Goal: Task Accomplishment & Management: Manage account settings

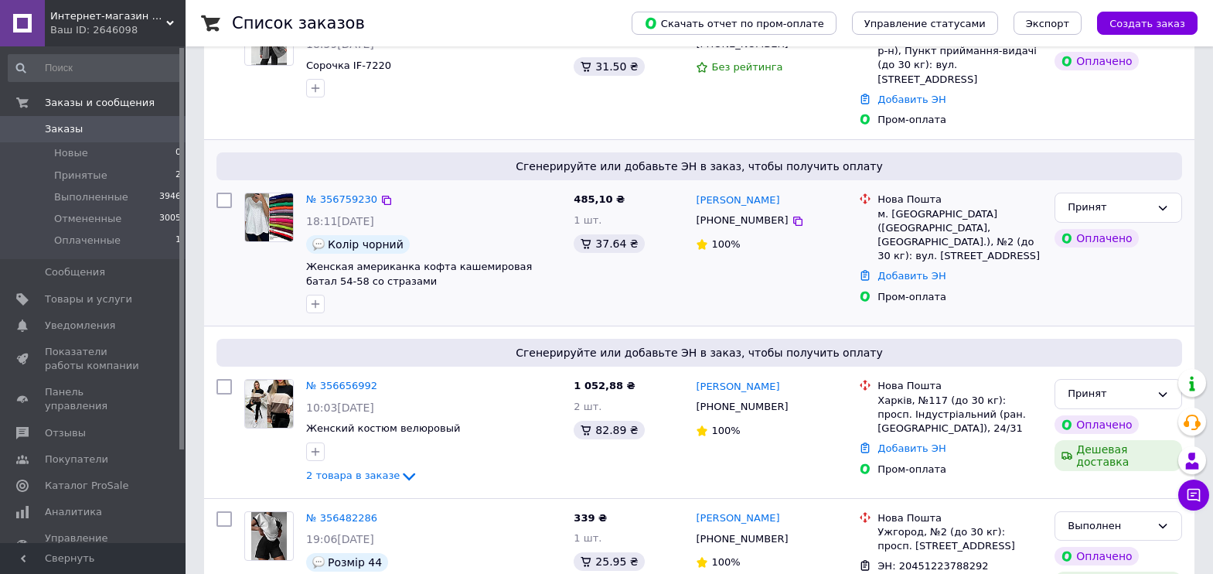
scroll to position [309, 0]
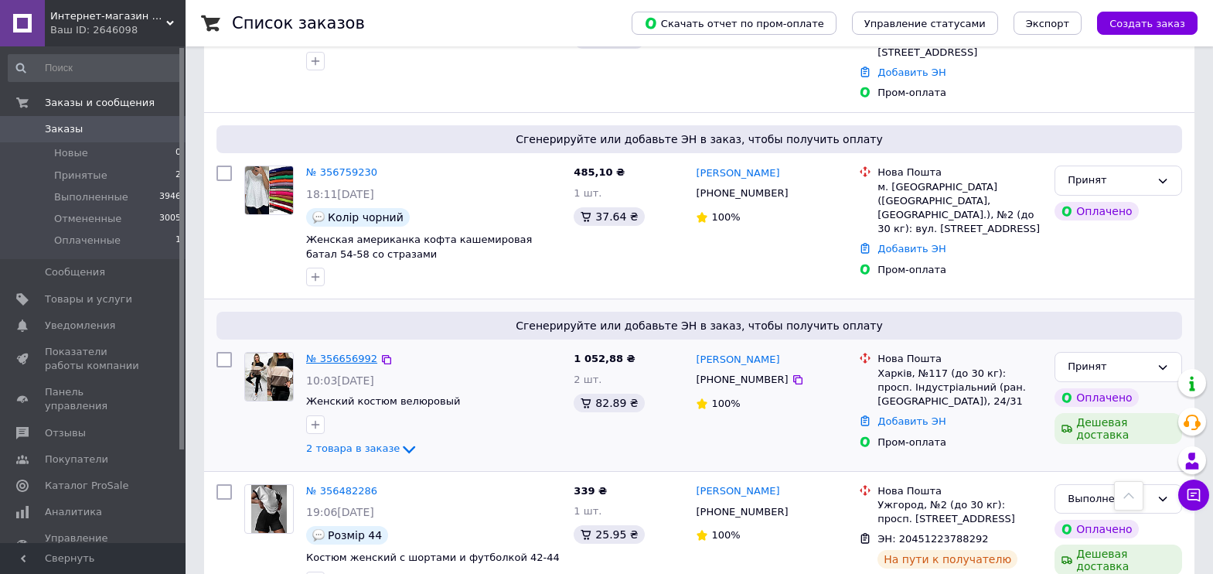
click at [363, 353] on link "№ 356656992" at bounding box center [341, 359] width 71 height 12
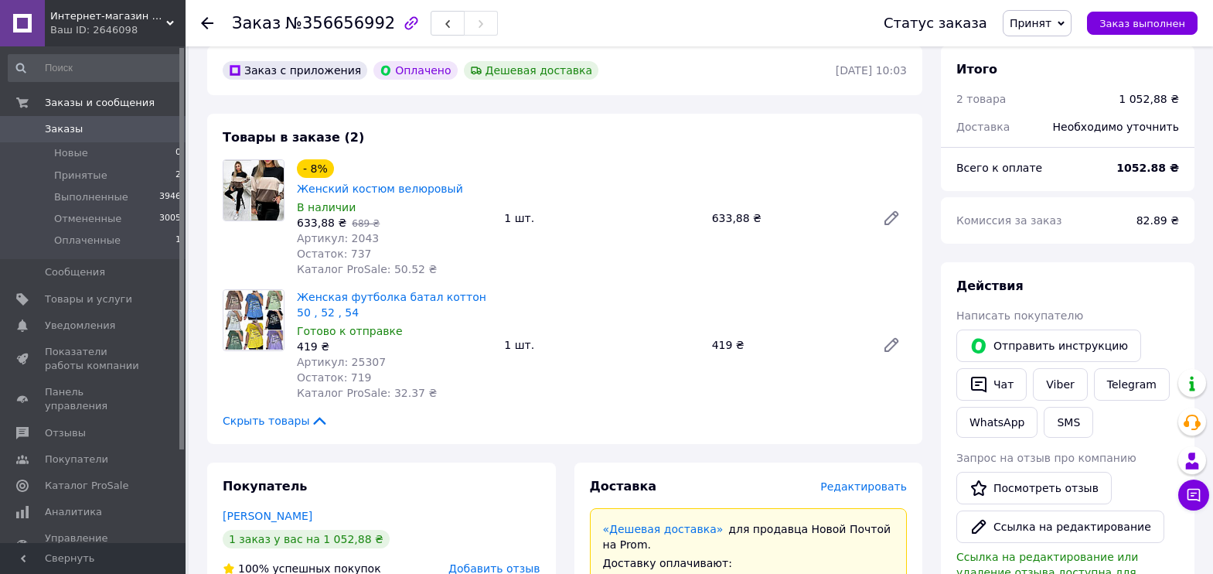
scroll to position [155, 0]
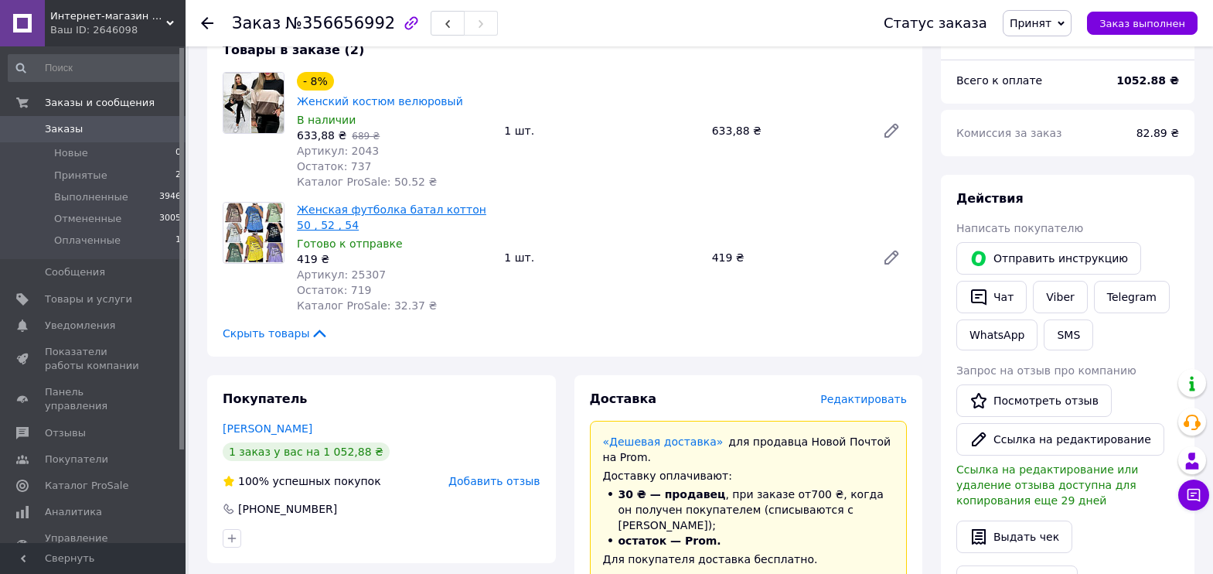
click at [385, 203] on link "Женская футболка батал коттон 50 , 52 , 54" at bounding box center [391, 217] width 189 height 28
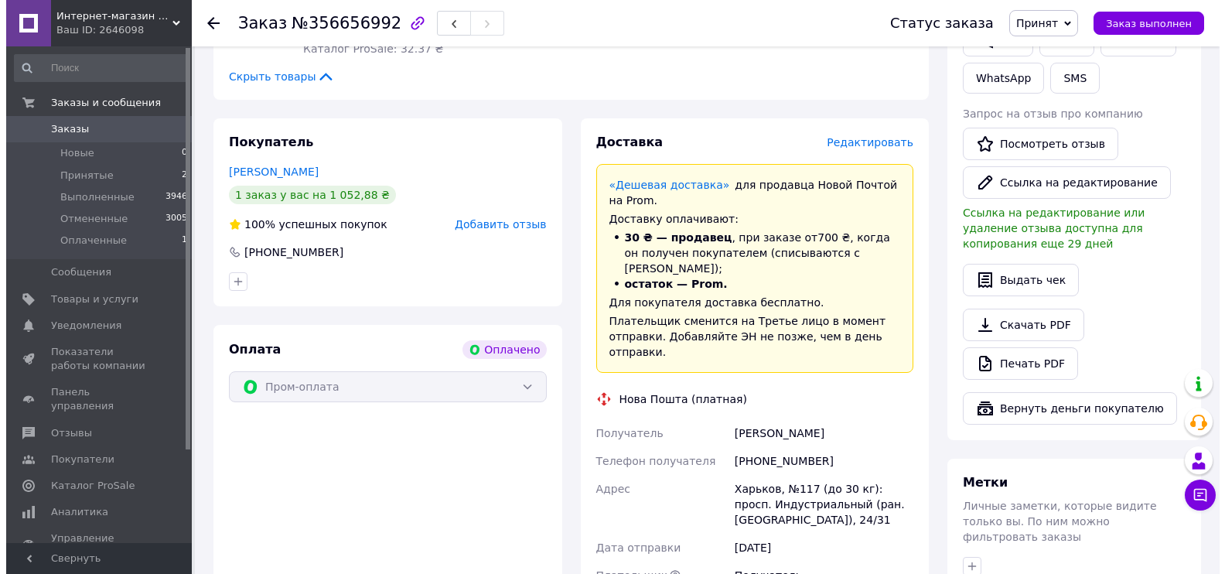
scroll to position [387, 0]
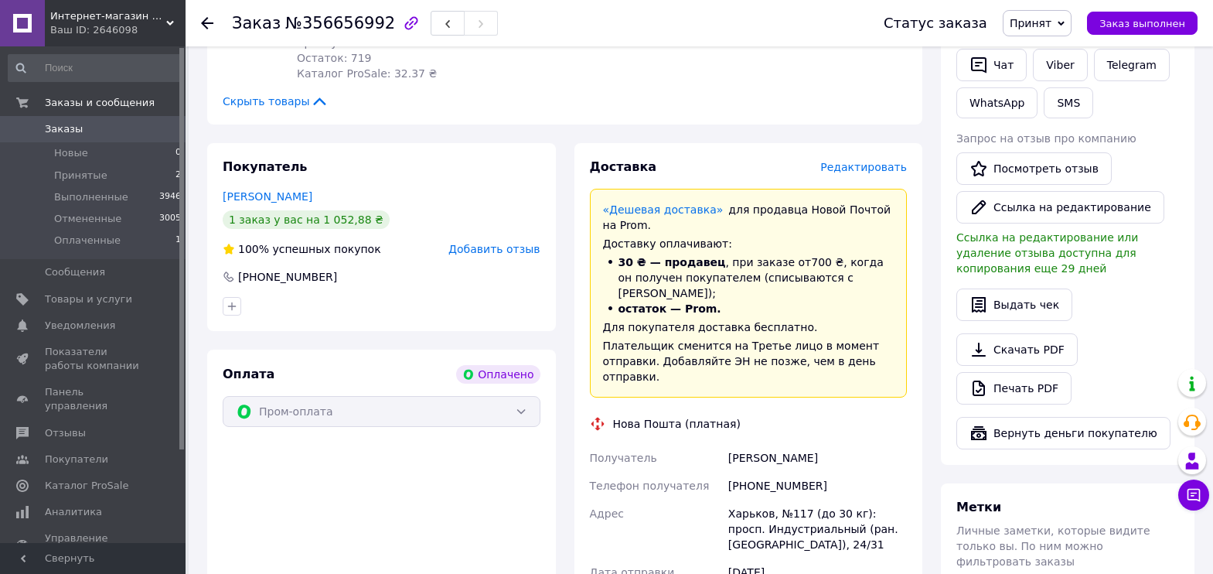
click at [846, 161] on span "Редактировать" at bounding box center [863, 167] width 87 height 12
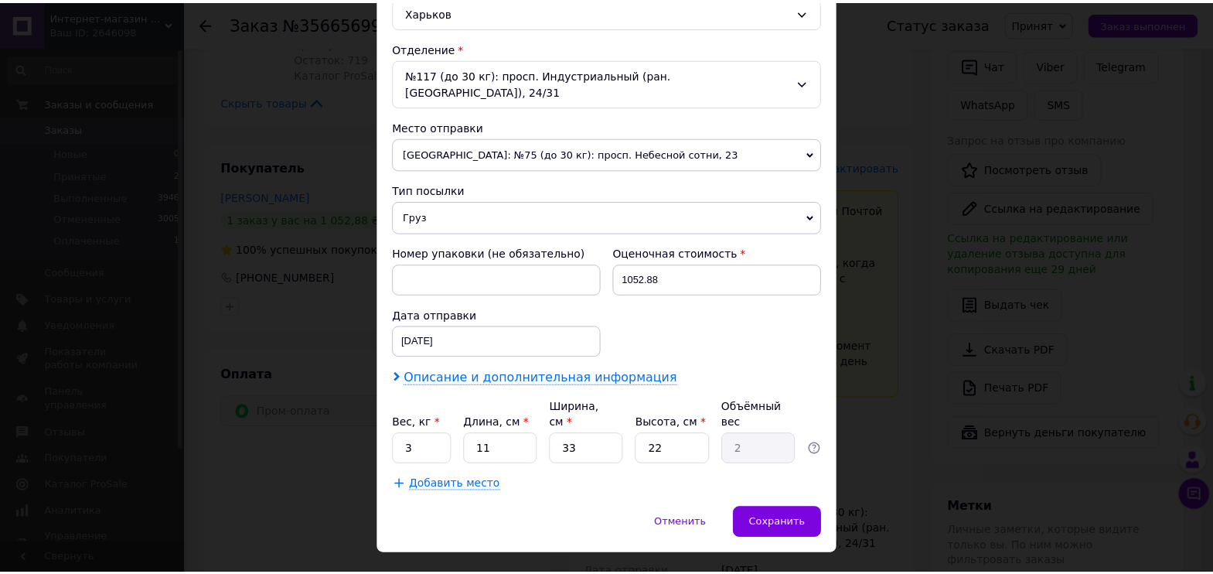
scroll to position [453, 0]
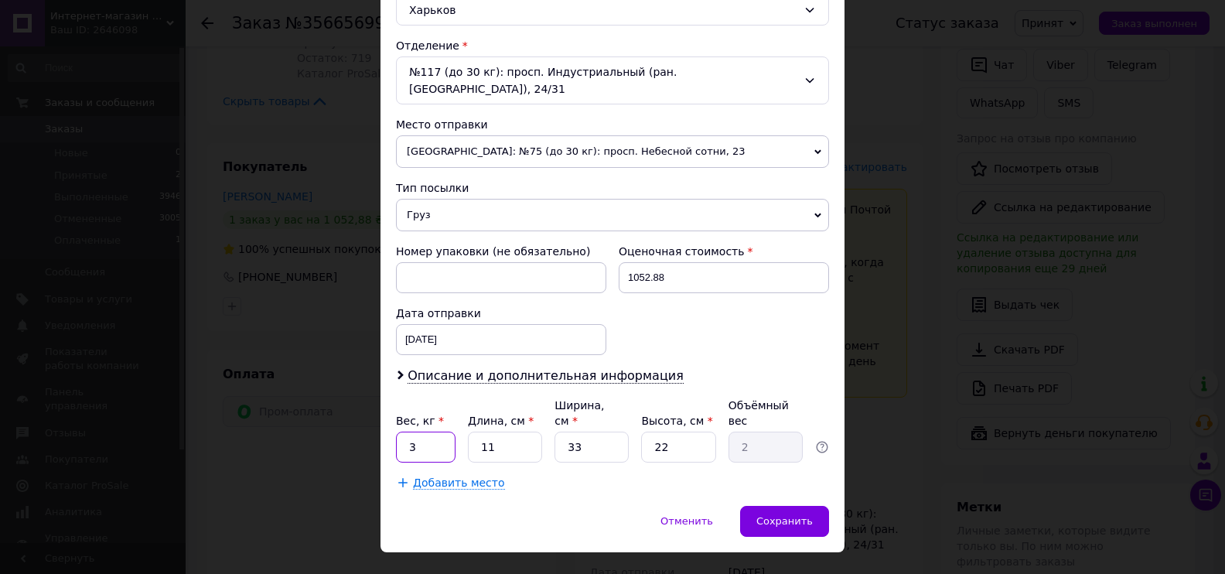
drag, startPoint x: 428, startPoint y: 414, endPoint x: 397, endPoint y: 412, distance: 30.2
click at [397, 431] on input "3" at bounding box center [426, 446] width 60 height 31
type input "1"
click at [786, 515] on span "Сохранить" at bounding box center [784, 521] width 56 height 12
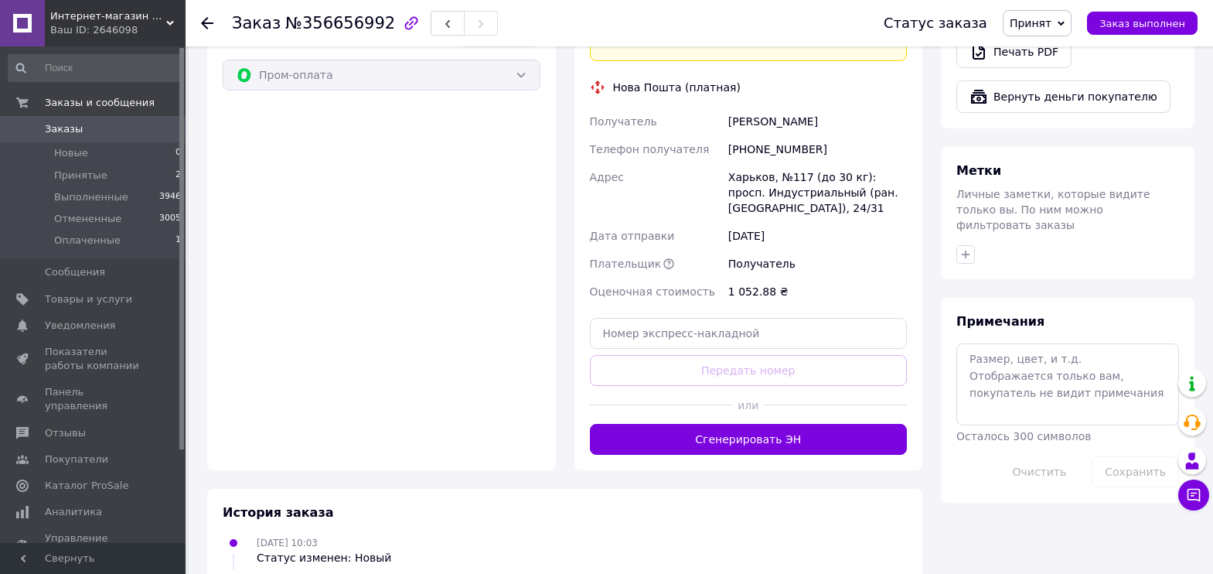
scroll to position [696, 0]
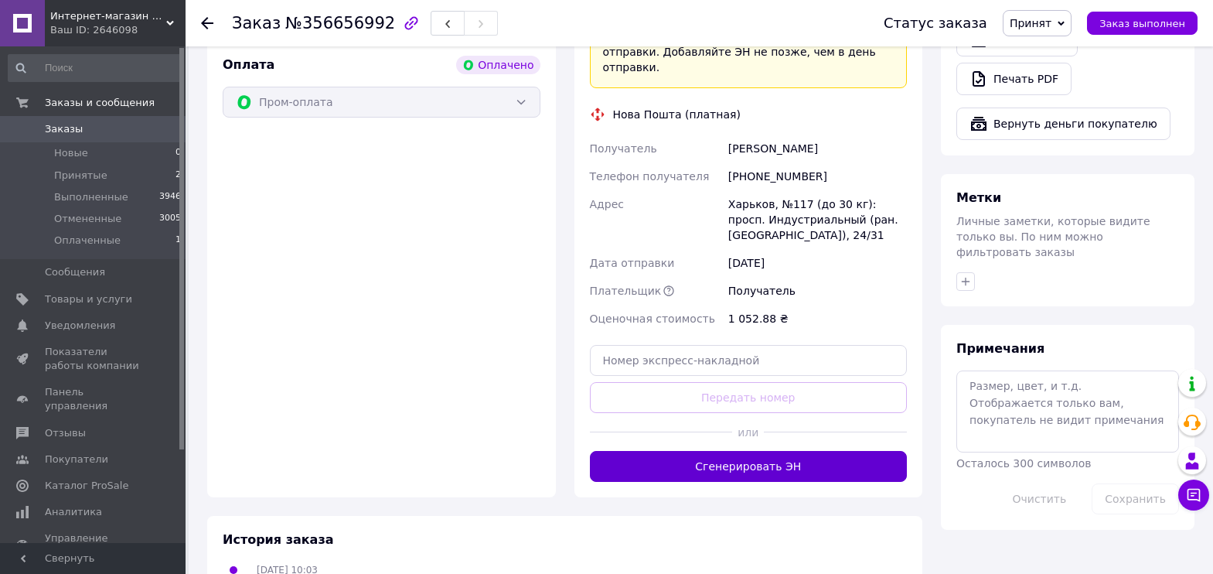
click at [789, 451] on button "Сгенерировать ЭН" at bounding box center [749, 466] width 318 height 31
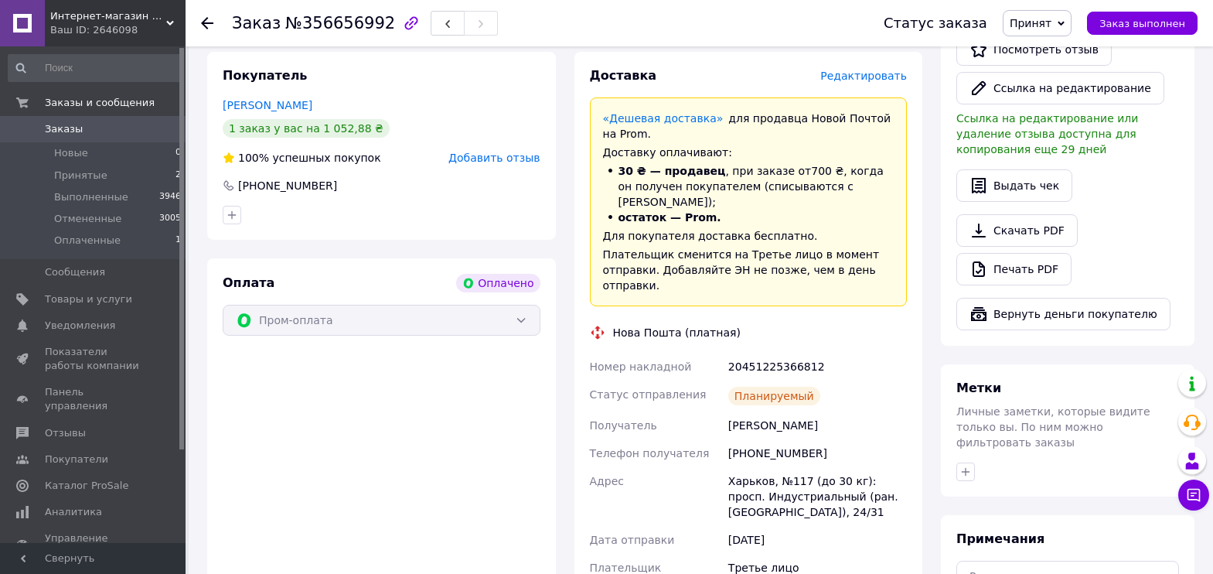
scroll to position [387, 0]
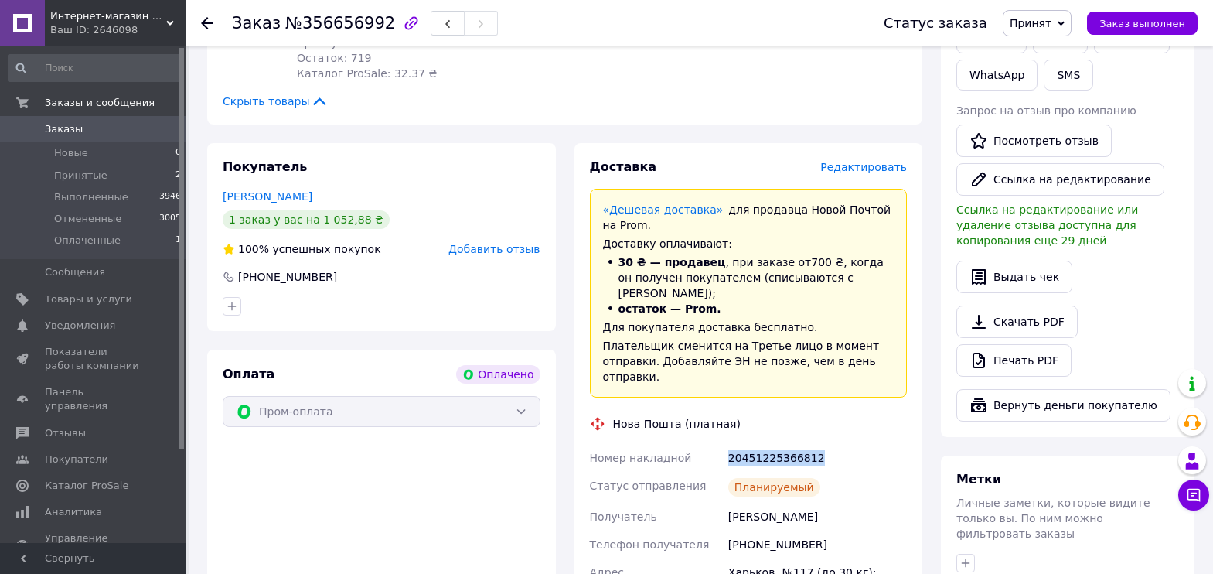
drag, startPoint x: 720, startPoint y: 407, endPoint x: 816, endPoint y: 407, distance: 95.9
copy div "Номер накладной 20451225366812"
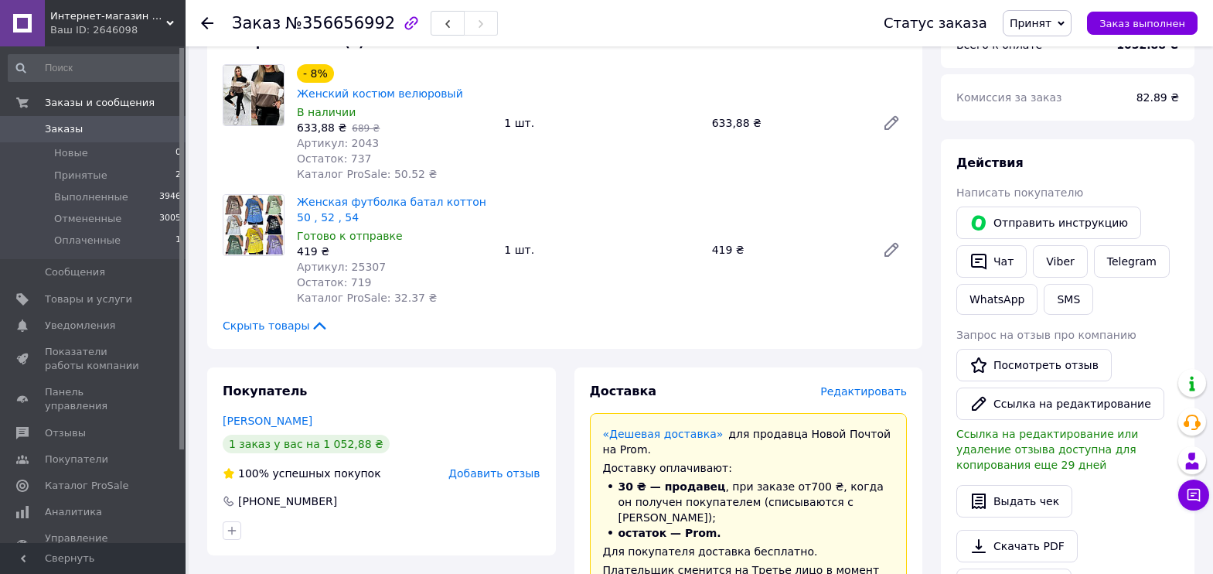
scroll to position [155, 0]
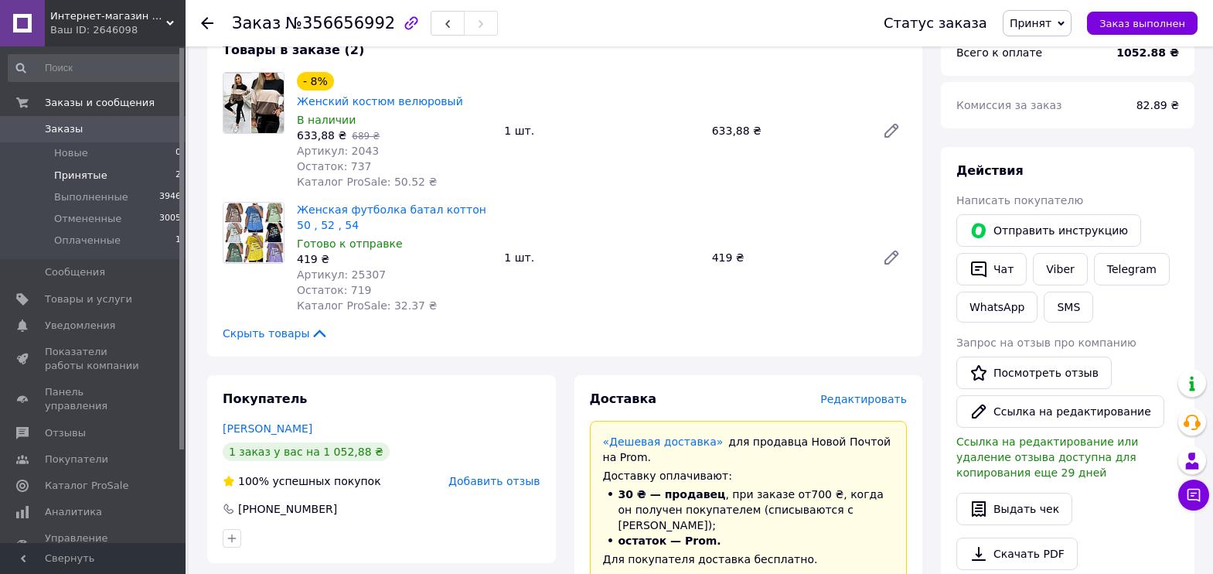
click at [112, 179] on li "Принятые 2" at bounding box center [95, 176] width 190 height 22
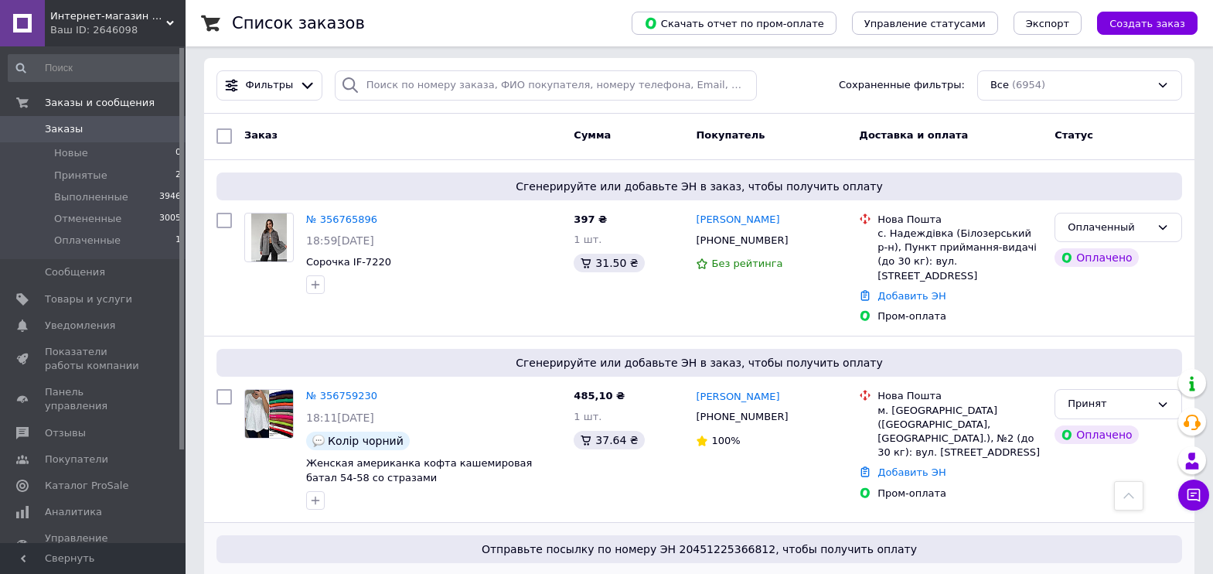
scroll to position [77, 0]
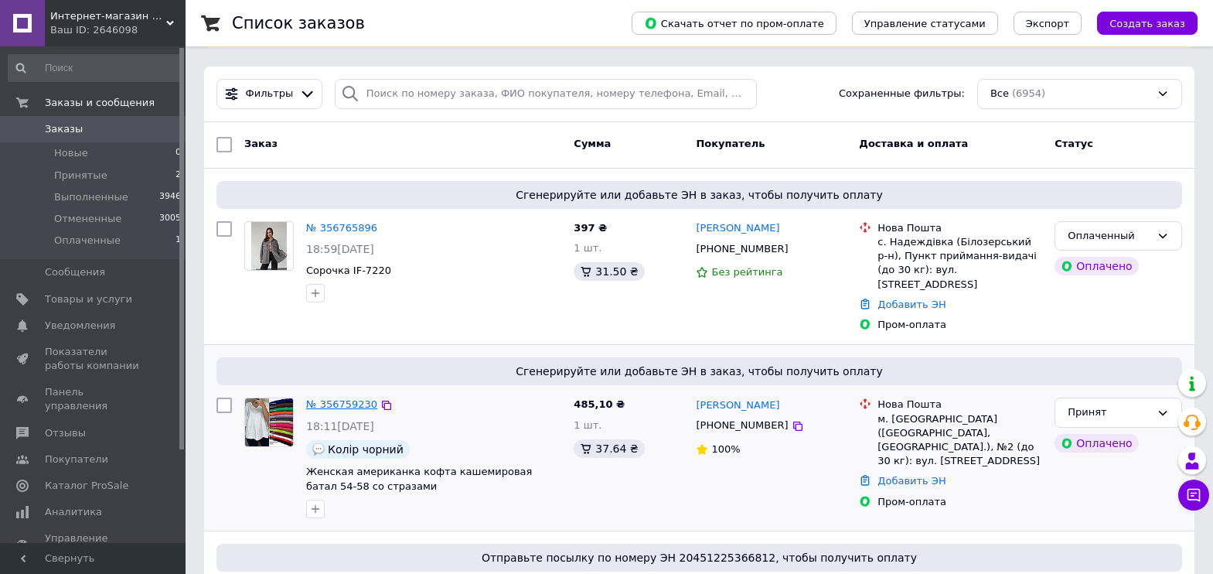
click at [354, 398] on link "№ 356759230" at bounding box center [341, 404] width 71 height 12
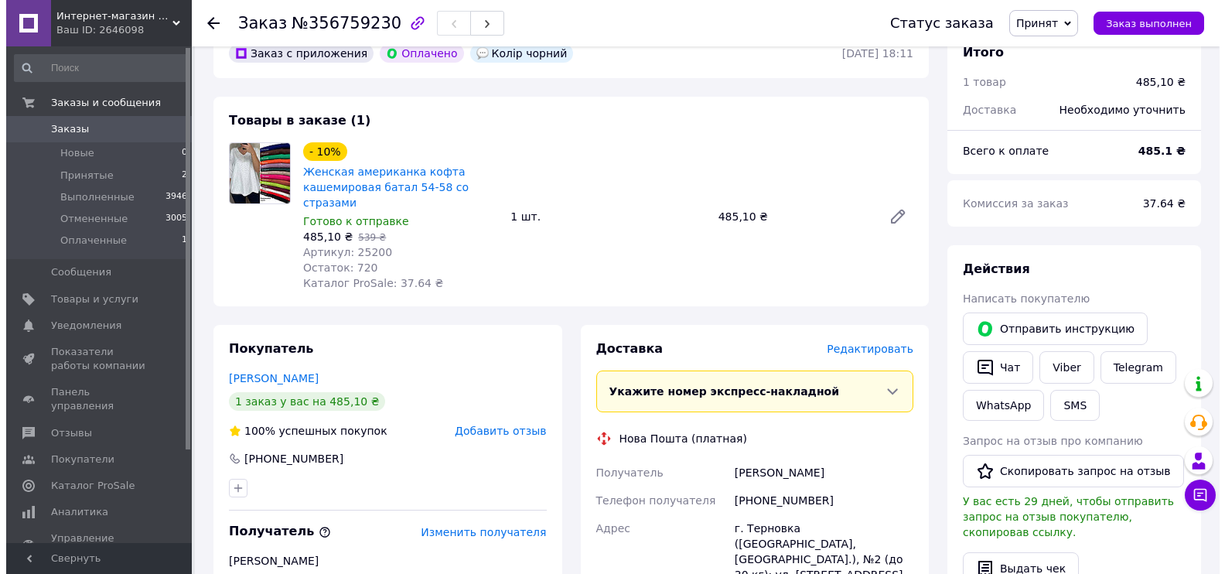
scroll to position [77, 0]
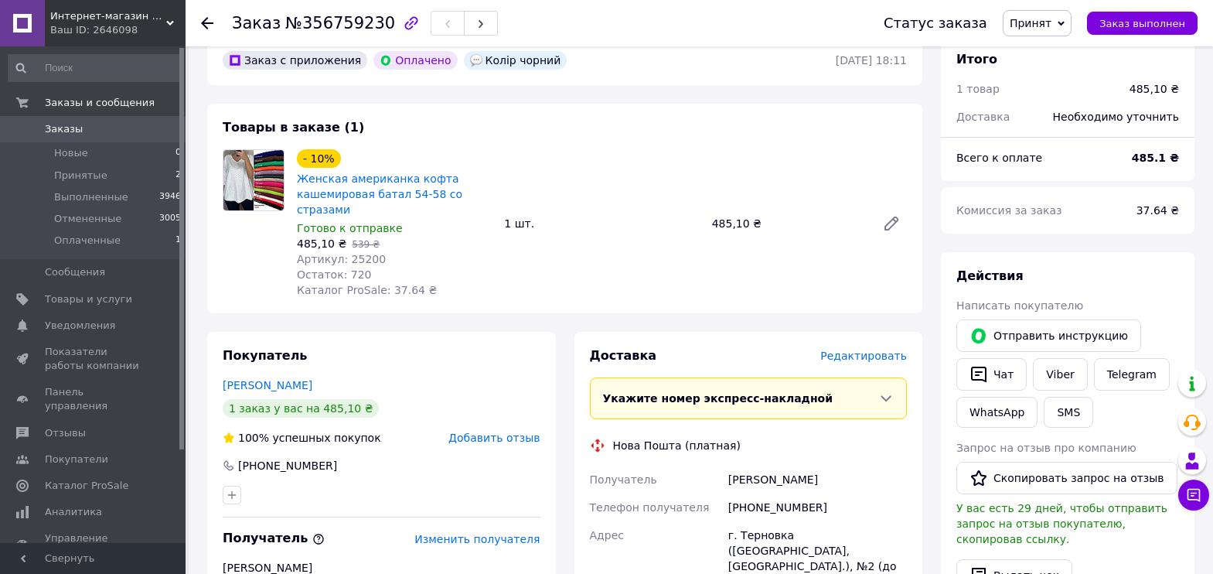
click at [869, 349] on span "Редактировать" at bounding box center [863, 355] width 87 height 12
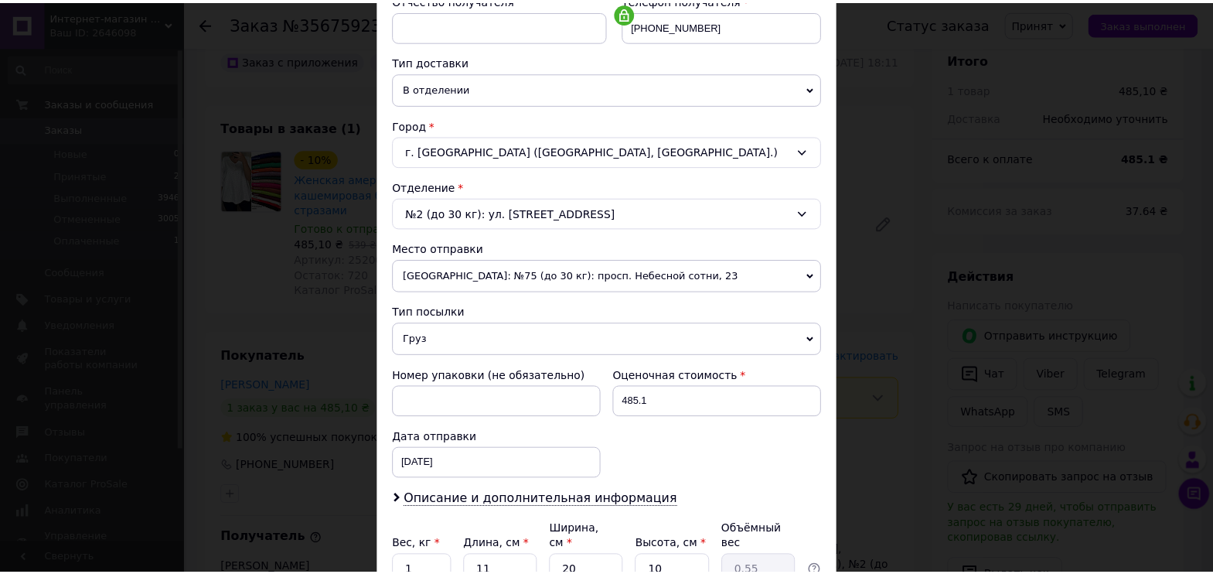
scroll to position [453, 0]
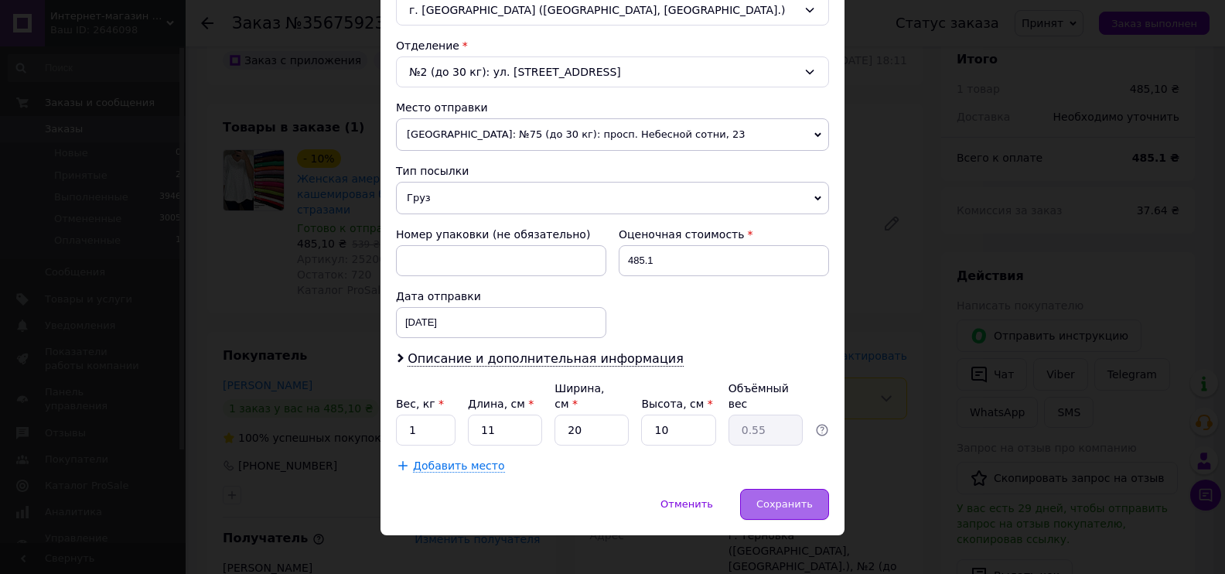
click at [793, 489] on div "Сохранить" at bounding box center [784, 504] width 89 height 31
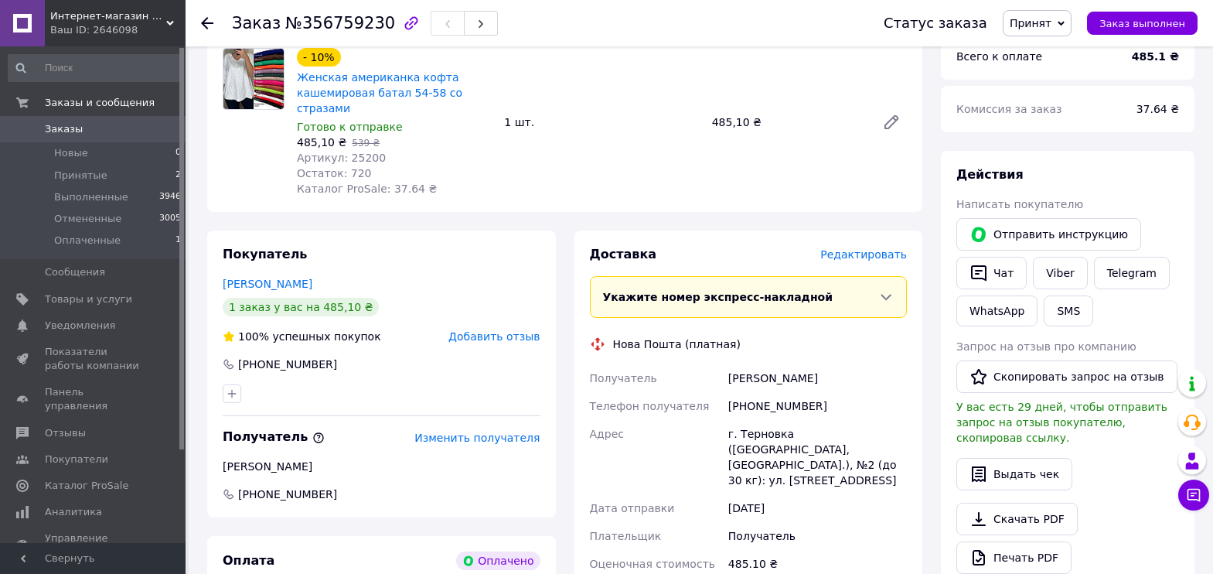
scroll to position [155, 0]
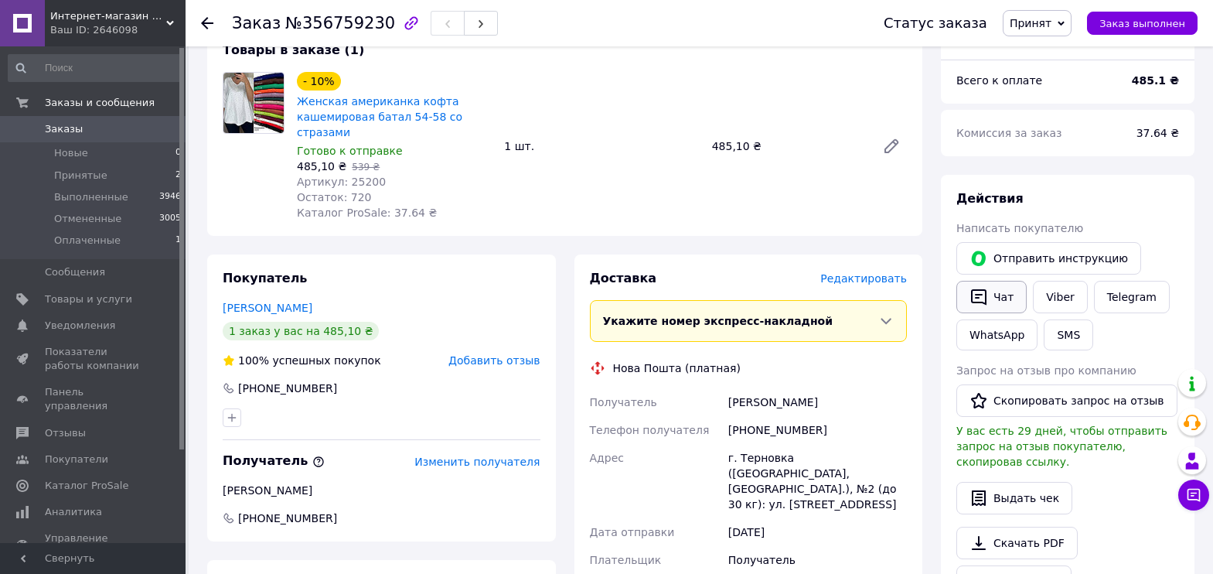
click at [994, 300] on button "Чат" at bounding box center [991, 297] width 70 height 32
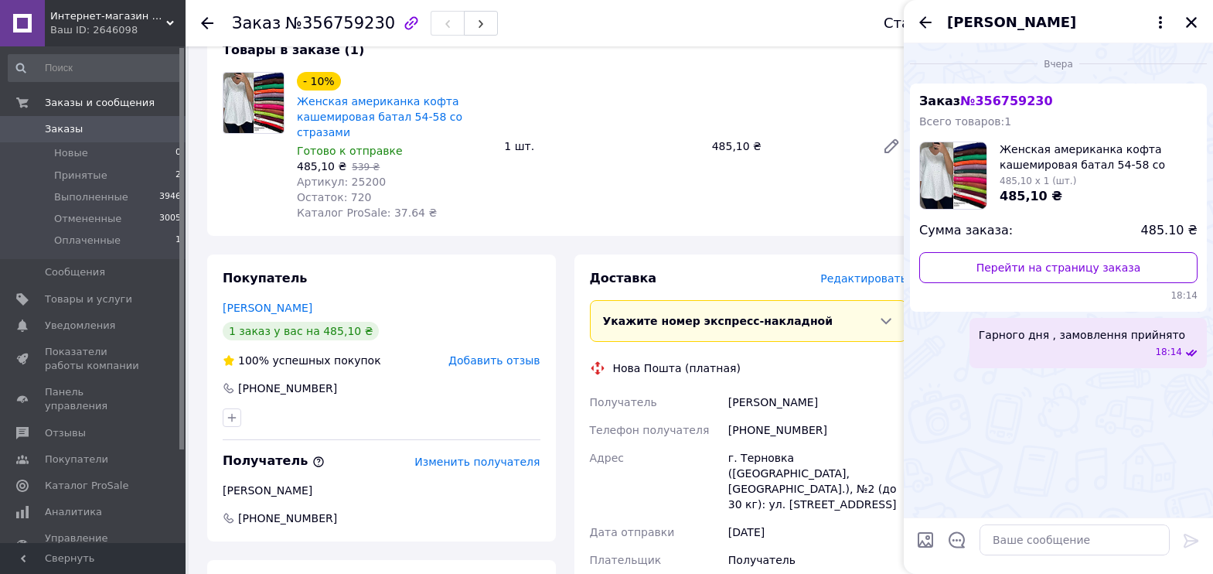
click at [796, 200] on div "- 10% Женская американка кофта кашемировая батал 54-58 со стразами Готово к отп…" at bounding box center [602, 146] width 622 height 155
click at [746, 209] on div "Товары в заказе (1) - 10% Женская американка кофта кашемировая батал 54-58 со с…" at bounding box center [564, 131] width 715 height 210
click at [1190, 21] on icon "Закрыть" at bounding box center [1191, 22] width 11 height 11
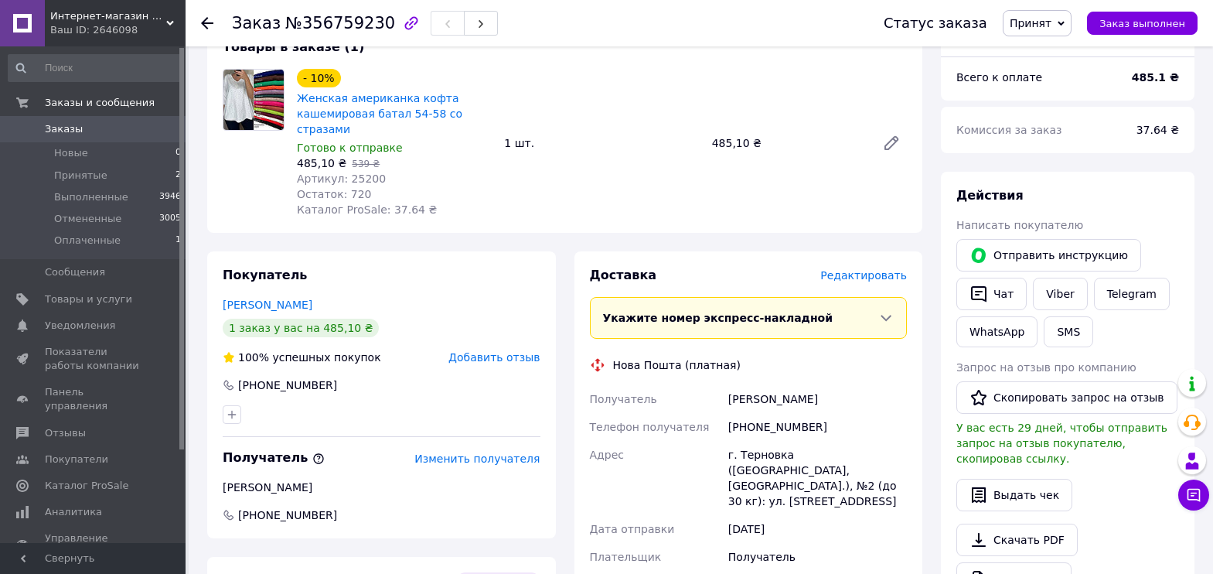
scroll to position [387, 0]
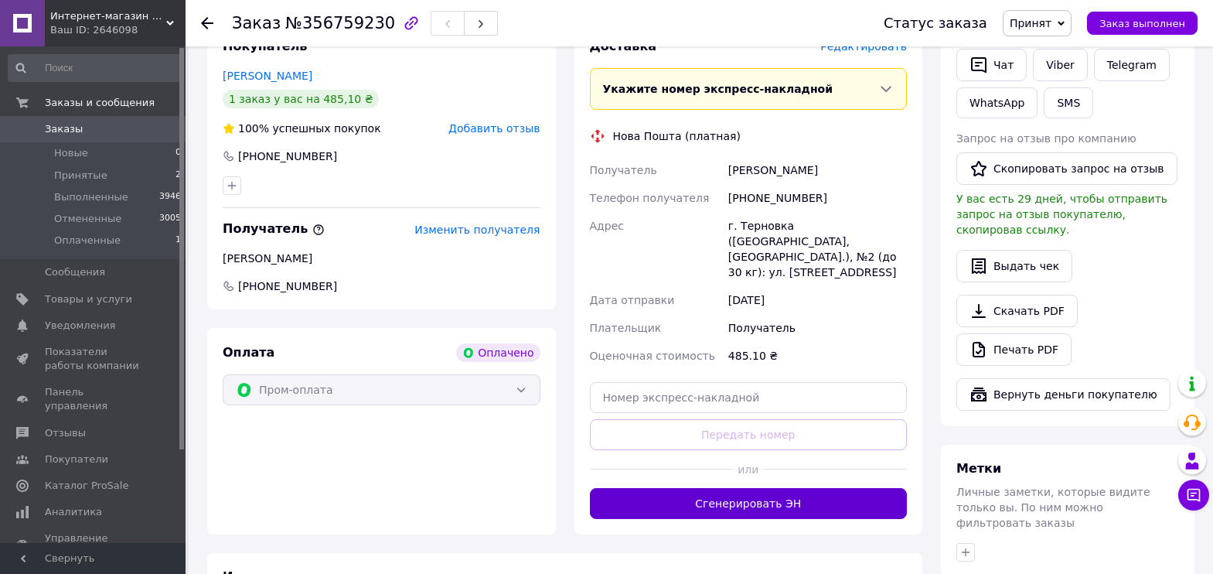
click at [748, 488] on button "Сгенерировать ЭН" at bounding box center [749, 503] width 318 height 31
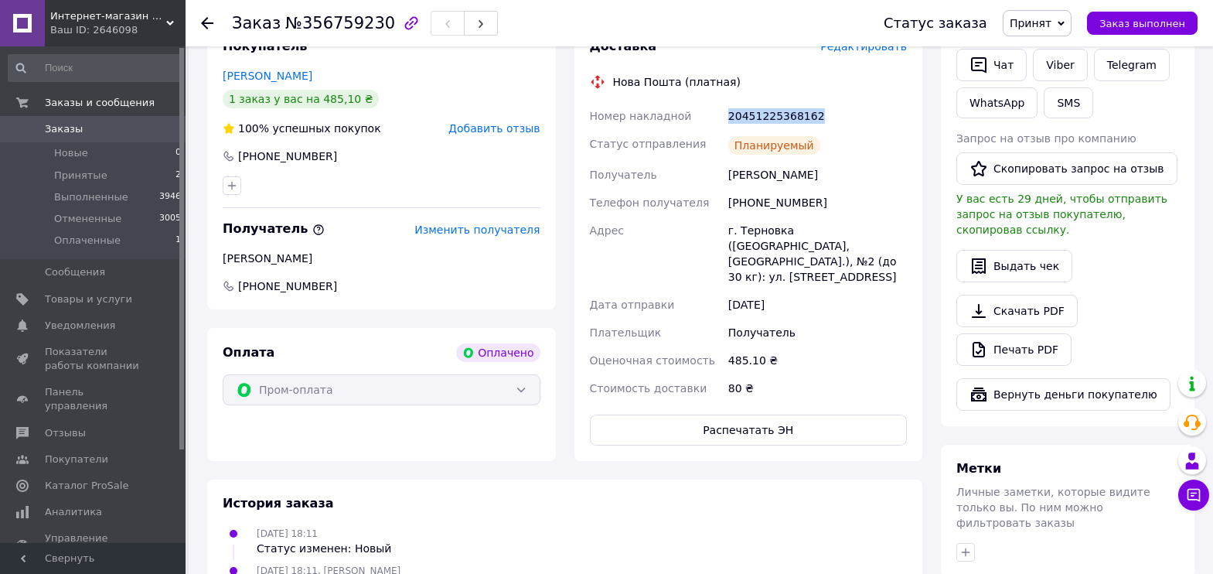
drag, startPoint x: 720, startPoint y: 97, endPoint x: 831, endPoint y: 99, distance: 111.4
click at [831, 102] on div "Номер накладной 20451225368162 Статус отправления Планируемый Получатель [PERSO…" at bounding box center [749, 252] width 324 height 300
copy div "Номер накладной 20451225368162"
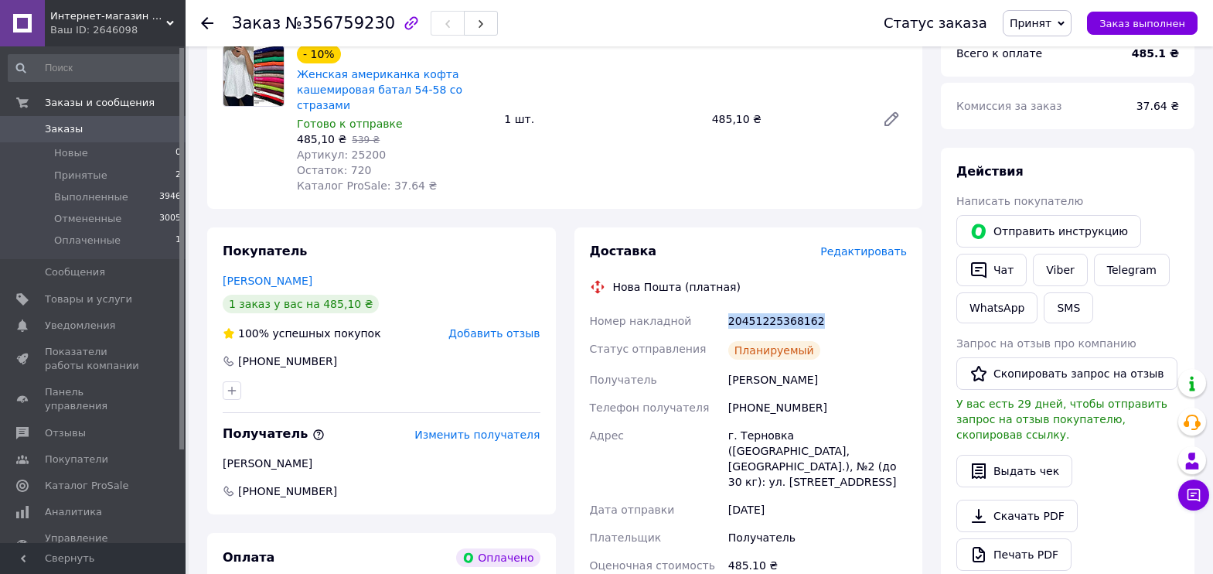
scroll to position [155, 0]
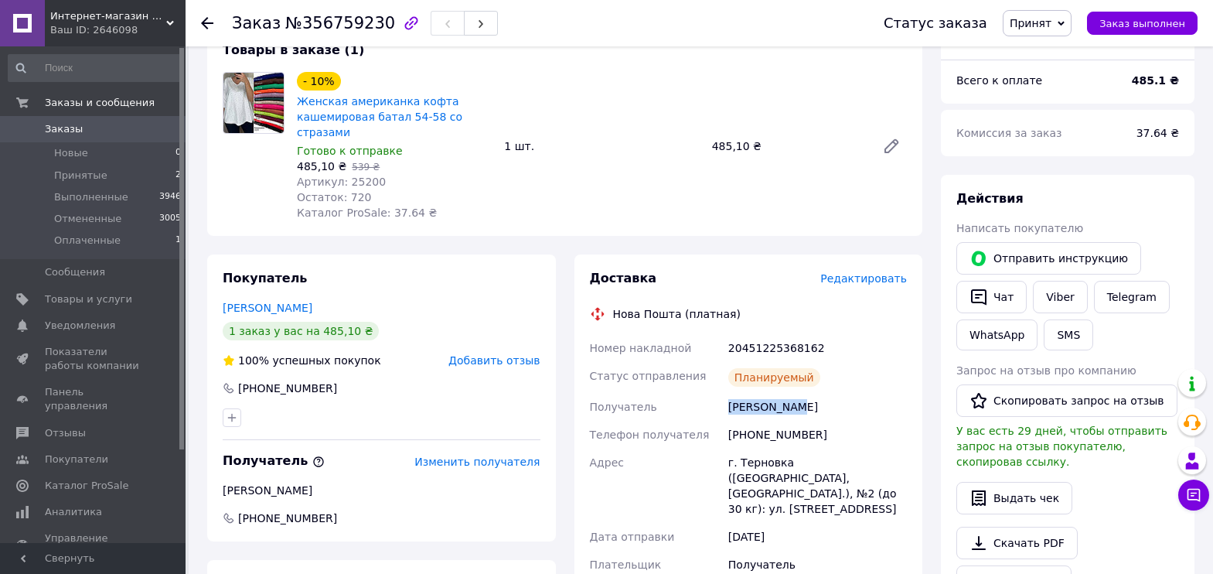
drag, startPoint x: 728, startPoint y: 389, endPoint x: 787, endPoint y: 390, distance: 59.6
click at [787, 393] on div "[PERSON_NAME]" at bounding box center [817, 407] width 185 height 28
copy div "[PERSON_NAME] [PERSON_NAME]"
